Goal: Task Accomplishment & Management: Manage account settings

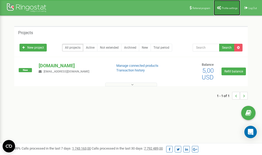
click at [228, 8] on span "Profile settings" at bounding box center [230, 8] width 16 height 3
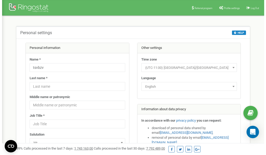
scroll to position [26, 0]
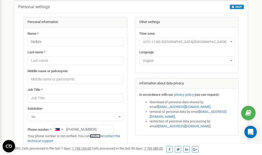
click at [96, 137] on link "verify it" at bounding box center [95, 136] width 11 height 4
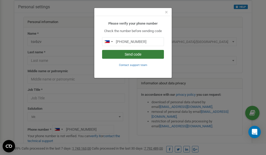
click at [130, 55] on button "Send code" at bounding box center [133, 54] width 62 height 9
